Goal: Task Accomplishment & Management: Manage account settings

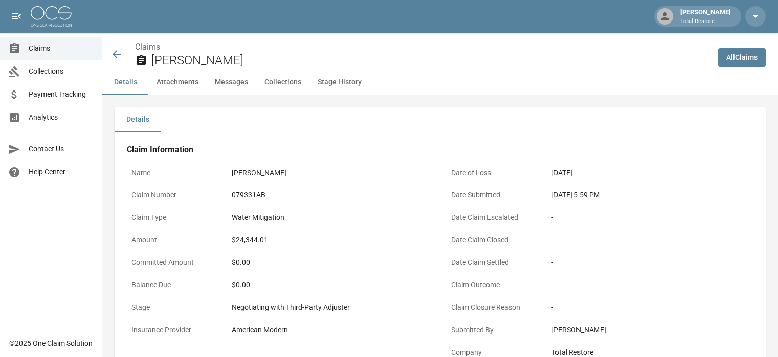
scroll to position [305, 0]
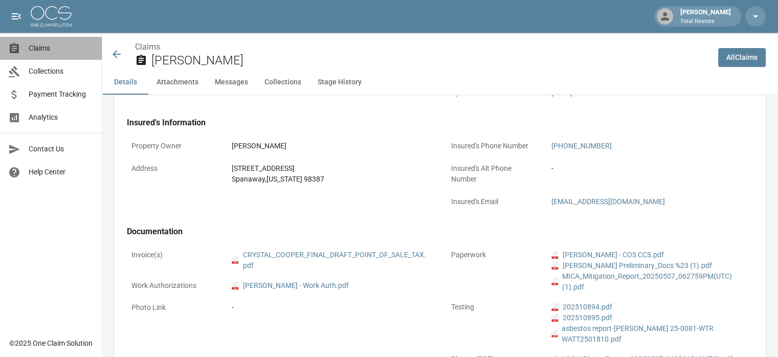
click at [56, 41] on link "Claims" at bounding box center [51, 48] width 102 height 23
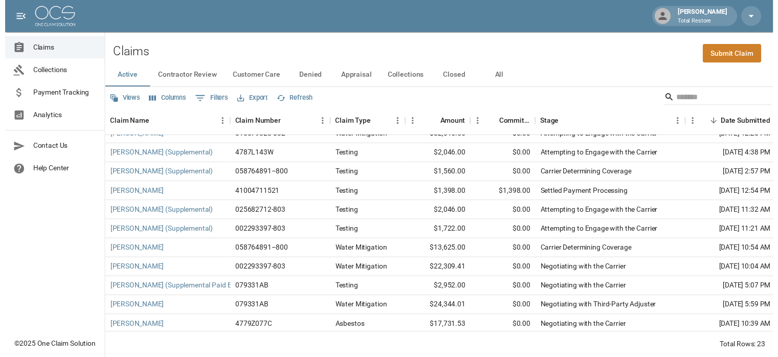
scroll to position [254, 0]
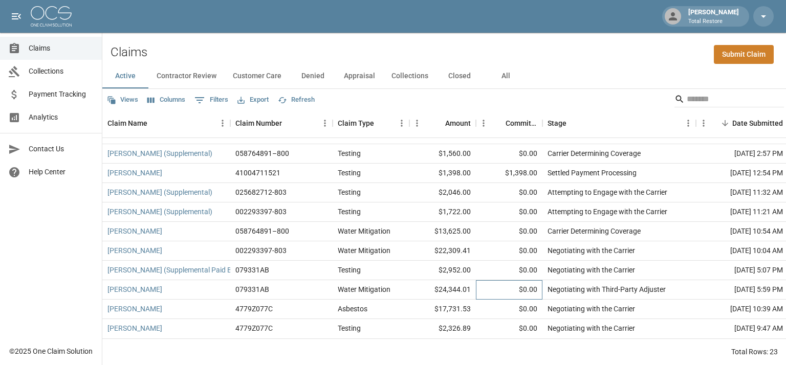
click at [487, 281] on div "$0.00" at bounding box center [509, 289] width 67 height 19
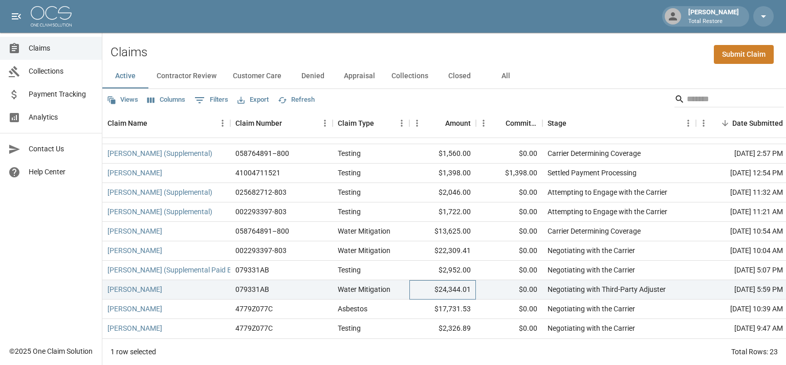
click at [464, 280] on div "$24,344.01" at bounding box center [442, 289] width 67 height 19
click at [127, 285] on link "[PERSON_NAME]" at bounding box center [134, 290] width 55 height 10
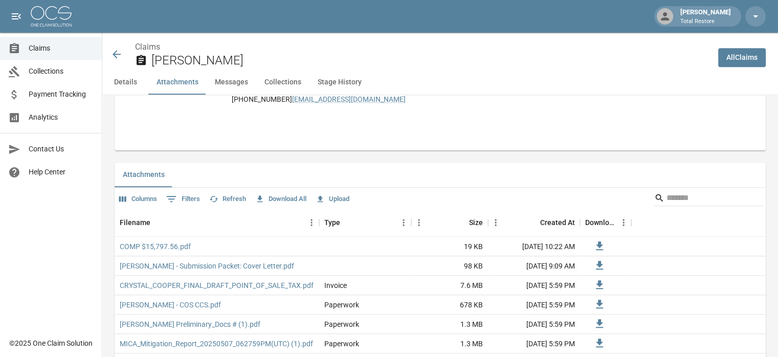
scroll to position [665, 0]
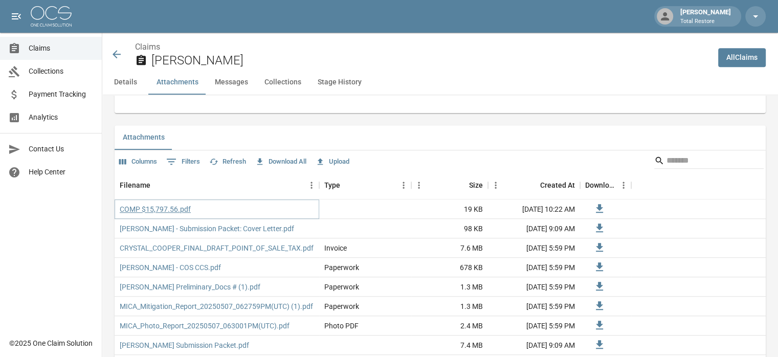
click at [186, 209] on link "COMP $15,797.56.pdf" at bounding box center [155, 209] width 71 height 10
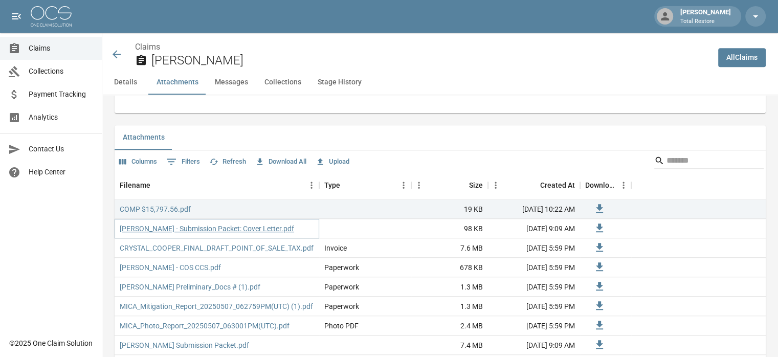
click at [240, 226] on link "[PERSON_NAME] - Submission Packet: Cover Letter.pdf" at bounding box center [207, 229] width 175 height 10
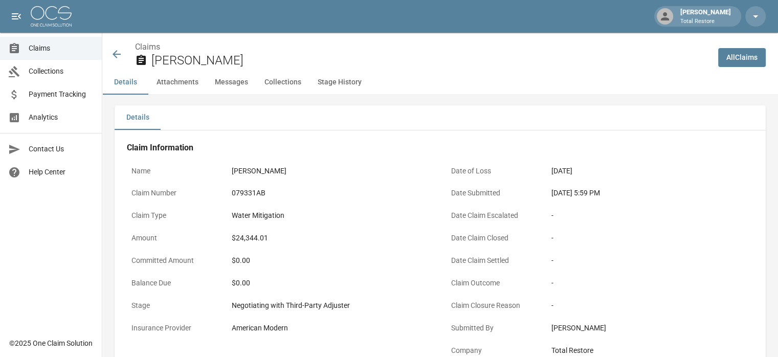
scroll to position [0, 0]
